Goal: Task Accomplishment & Management: Use online tool/utility

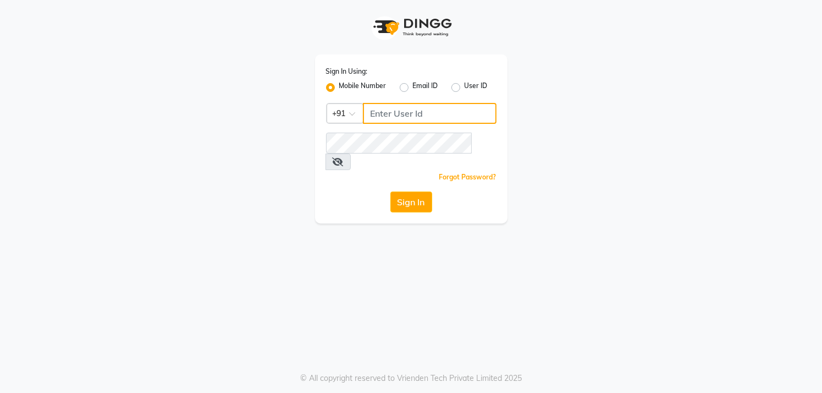
click at [398, 115] on input "Username" at bounding box center [430, 113] width 134 height 21
click at [374, 121] on input "Username" at bounding box center [430, 113] width 134 height 21
